Goal: Find specific page/section: Find specific page/section

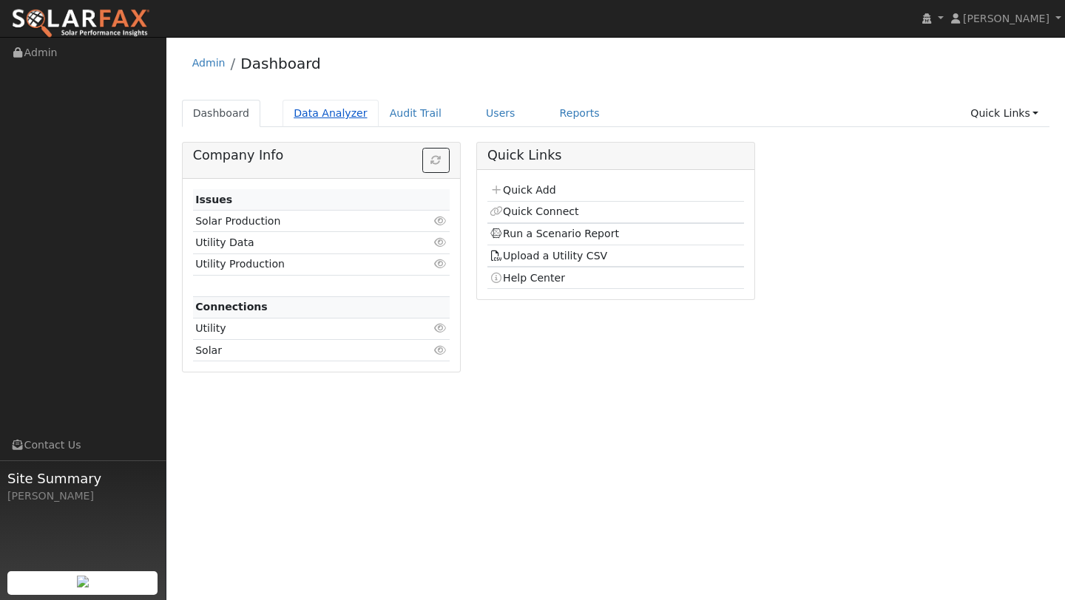
click at [329, 110] on link "Data Analyzer" at bounding box center [330, 113] width 96 height 27
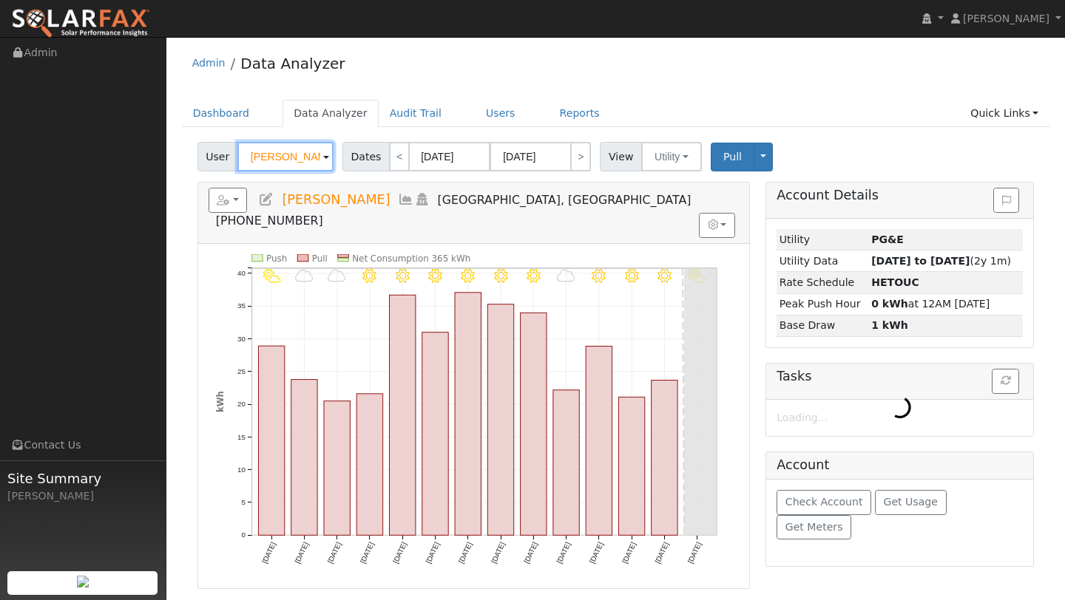
click at [272, 153] on input "Justine Flanagan" at bounding box center [285, 157] width 96 height 30
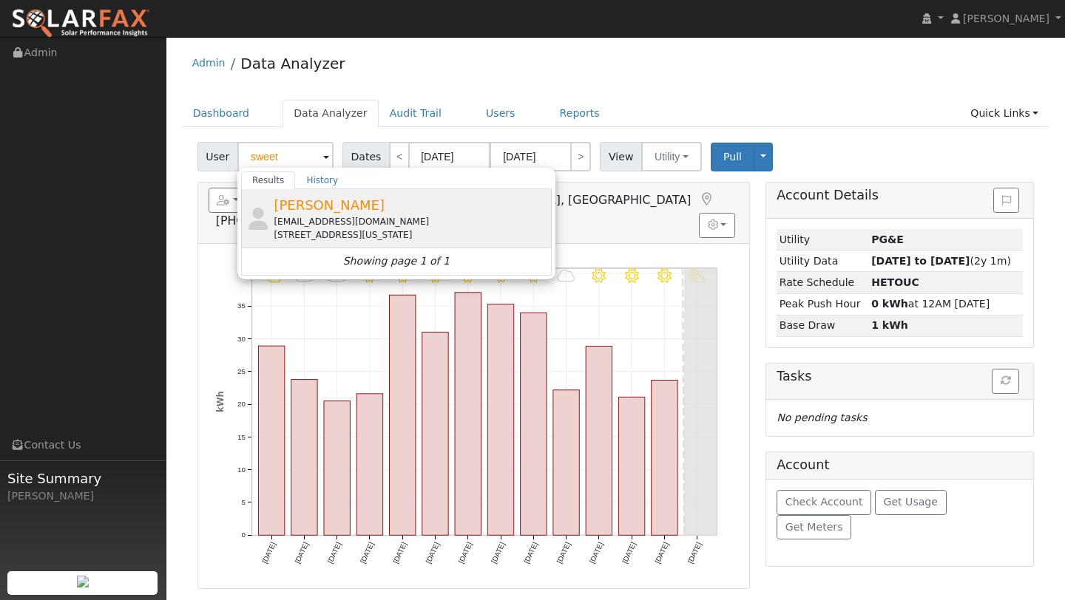
click at [286, 217] on div "jimsweet88@gmail.com" at bounding box center [411, 221] width 274 height 13
type input "James Sweet"
